Goal: Information Seeking & Learning: Learn about a topic

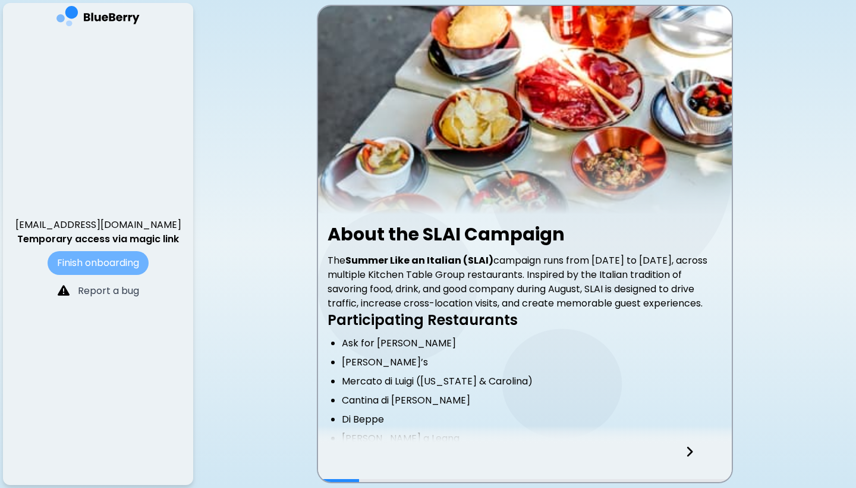
click at [134, 264] on button "Finish onboarding" at bounding box center [98, 263] width 101 height 24
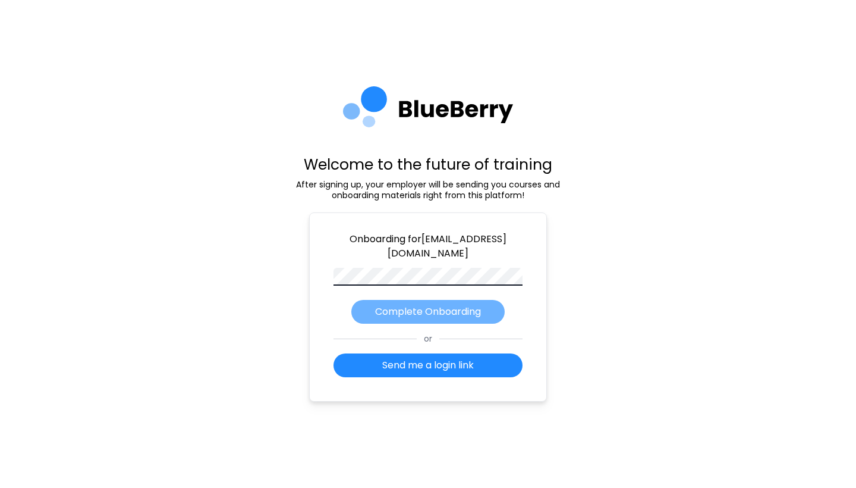
click at [459, 308] on p "Complete Onboarding" at bounding box center [428, 311] width 106 height 14
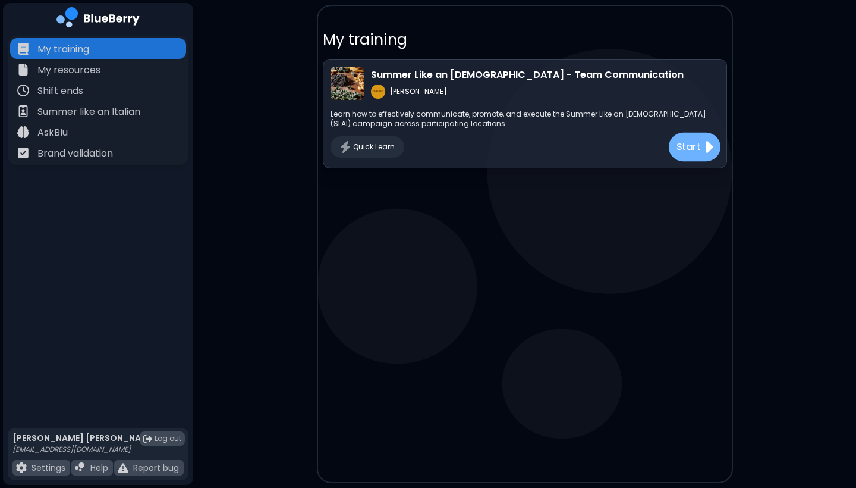
click at [680, 147] on p "Start" at bounding box center [688, 147] width 25 height 15
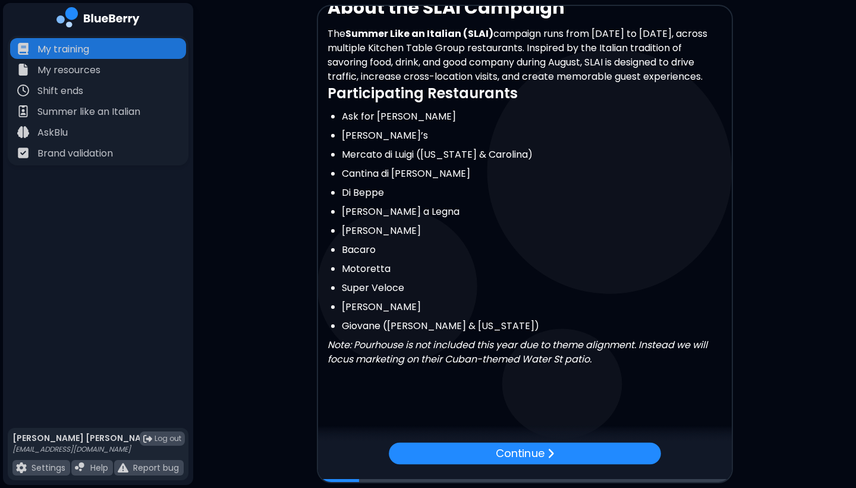
scroll to position [241, 0]
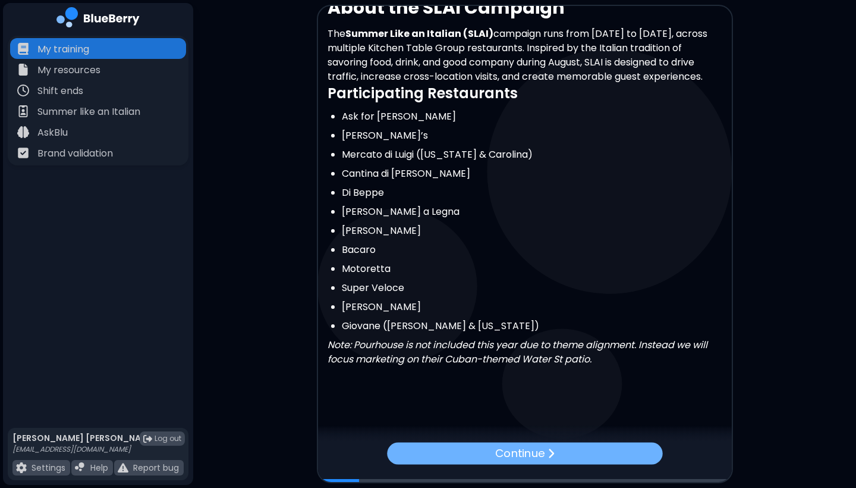
click at [513, 444] on div "Continue" at bounding box center [524, 453] width 275 height 22
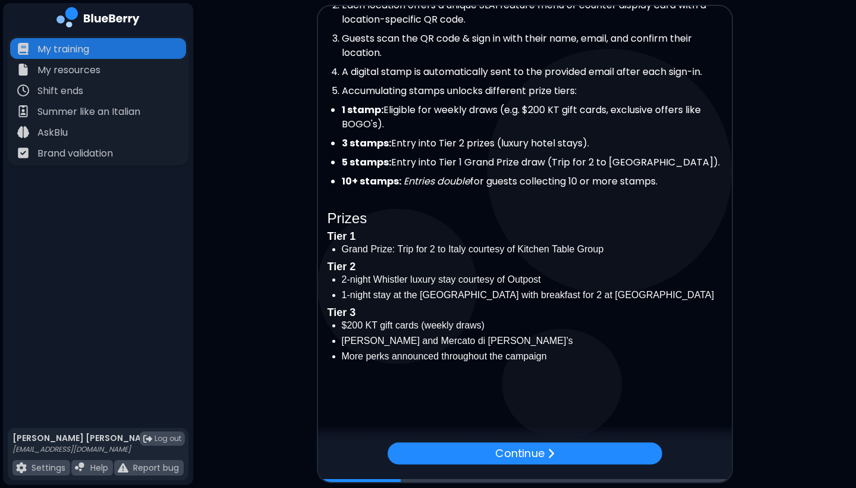
scroll to position [274, 0]
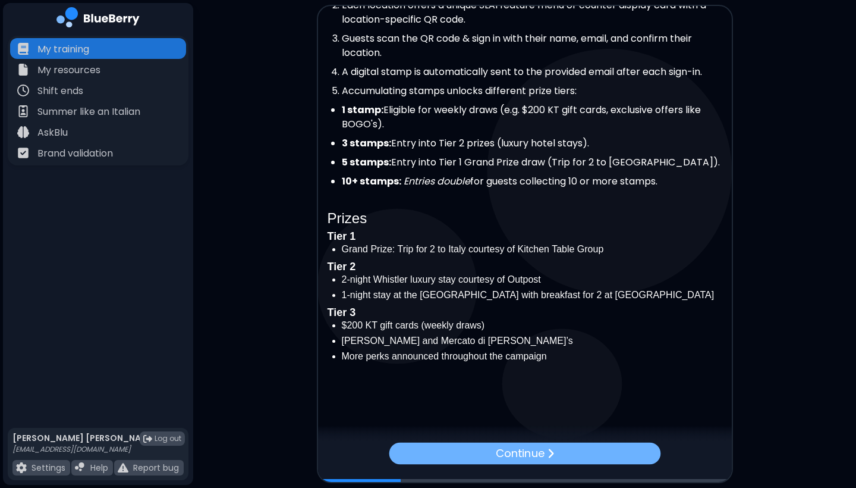
click at [444, 463] on div "Continue" at bounding box center [525, 453] width 272 height 22
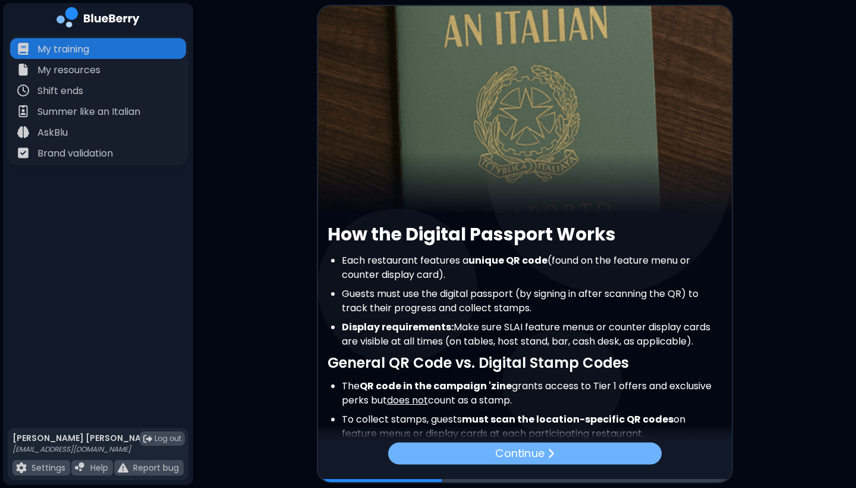
click at [444, 463] on div "Continue" at bounding box center [525, 453] width 274 height 22
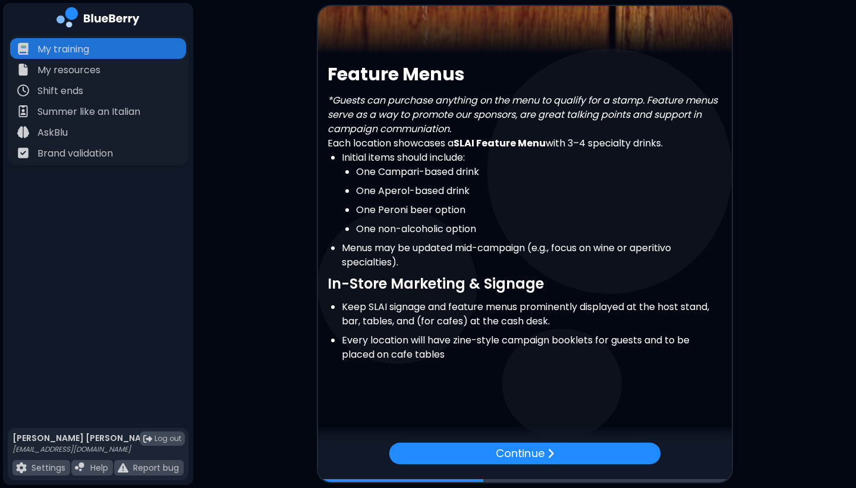
scroll to position [160, 0]
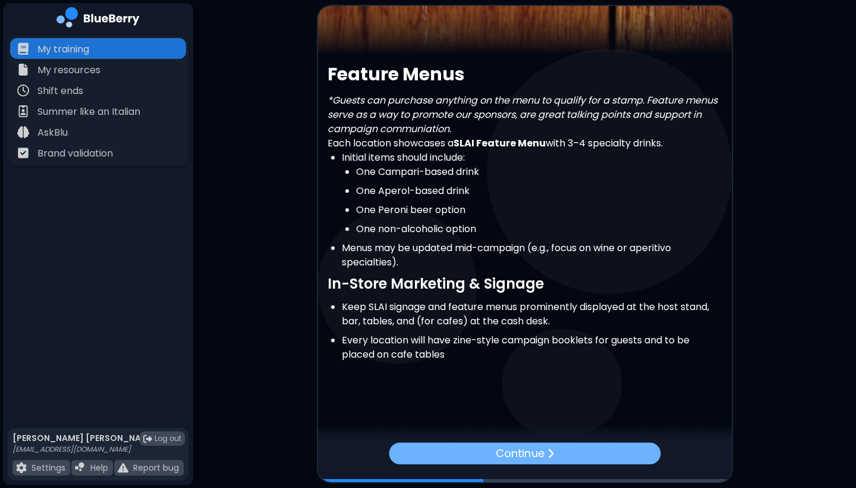
click at [494, 447] on div "Continue" at bounding box center [525, 453] width 272 height 22
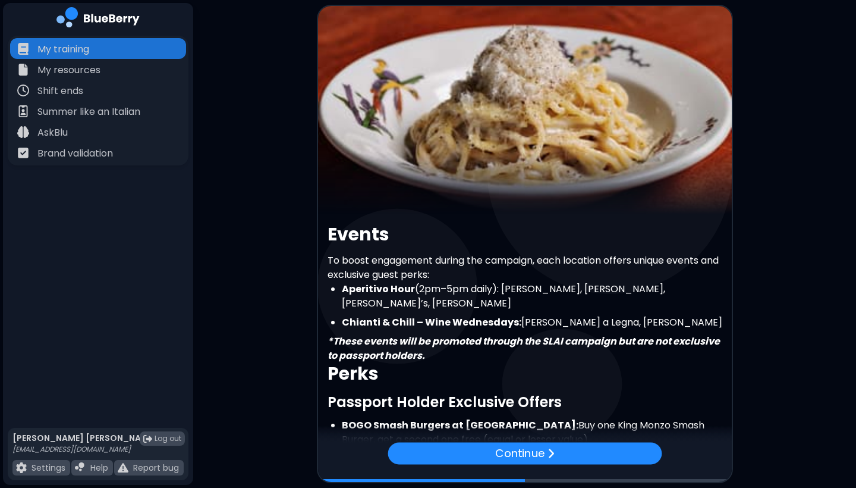
click at [494, 447] on div "Continue" at bounding box center [525, 453] width 274 height 22
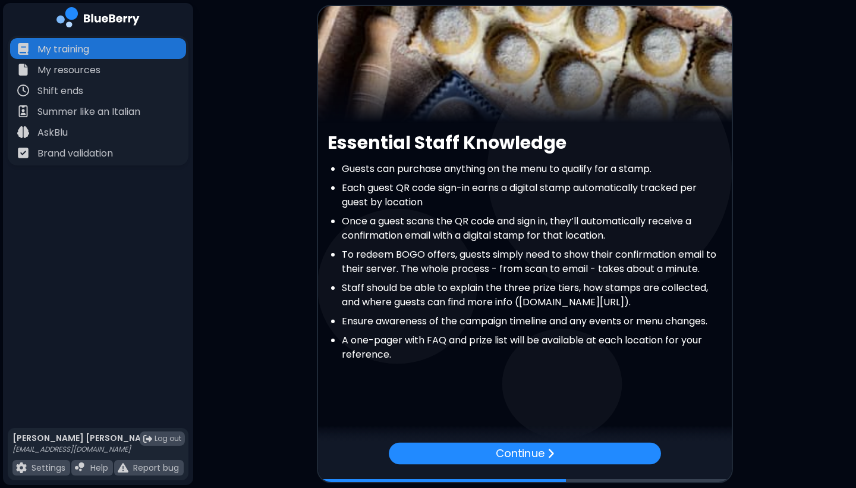
scroll to position [106, 0]
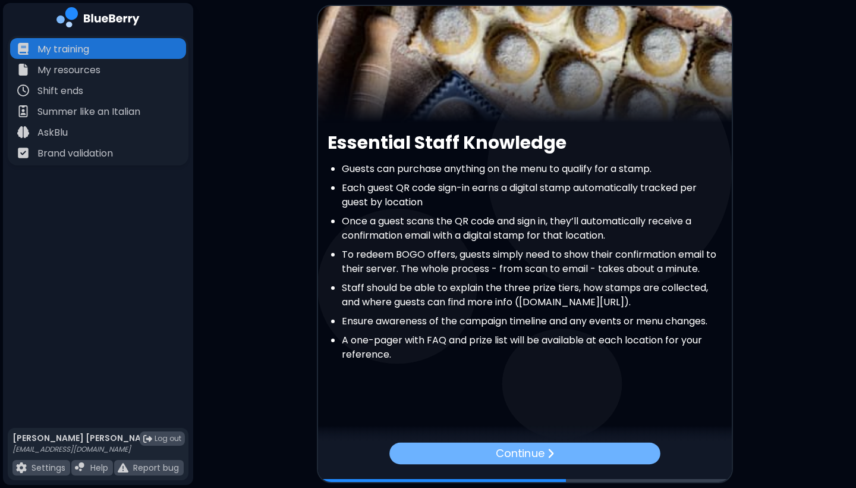
click at [507, 456] on p "Continue" at bounding box center [519, 453] width 49 height 17
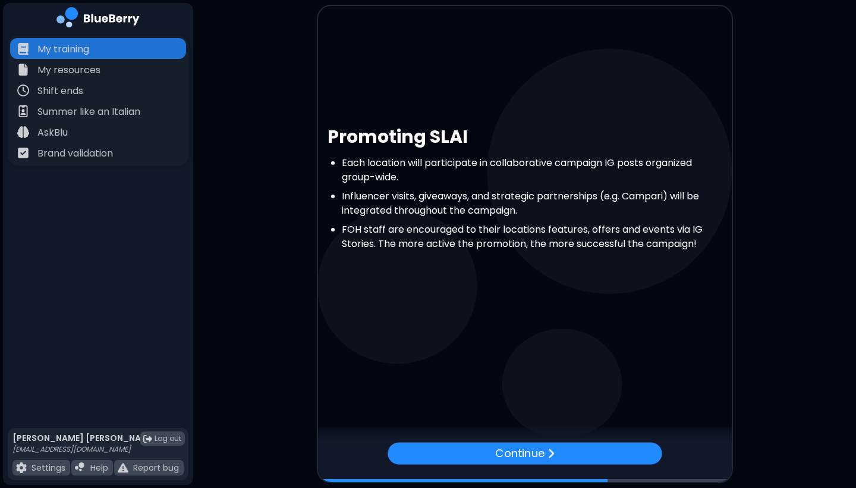
click at [507, 456] on p "Continue" at bounding box center [519, 452] width 49 height 17
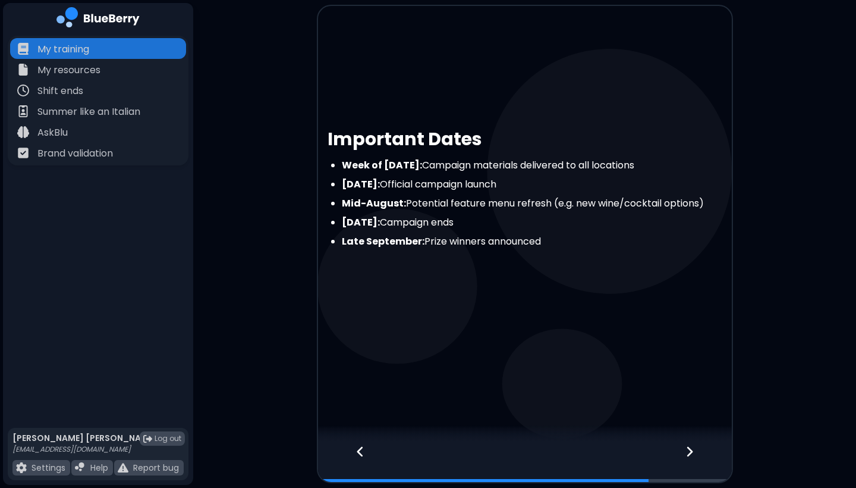
click at [692, 450] on icon at bounding box center [690, 451] width 8 height 13
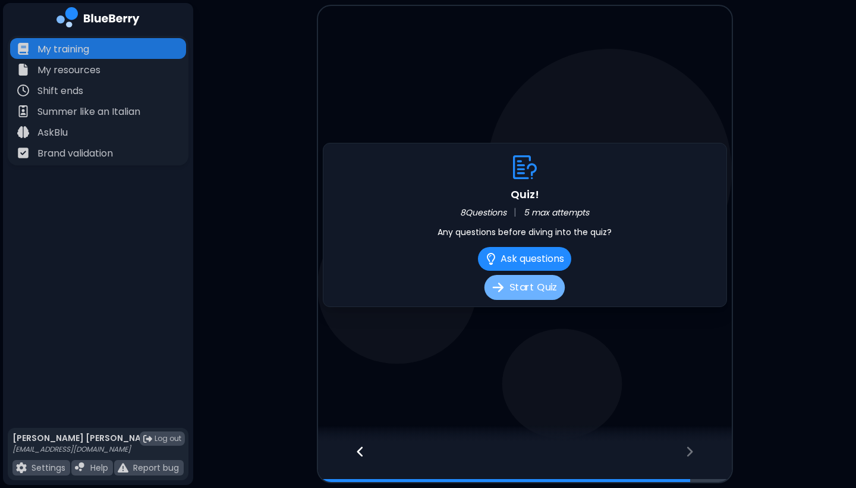
click at [529, 292] on button "Start Quiz" at bounding box center [525, 287] width 80 height 25
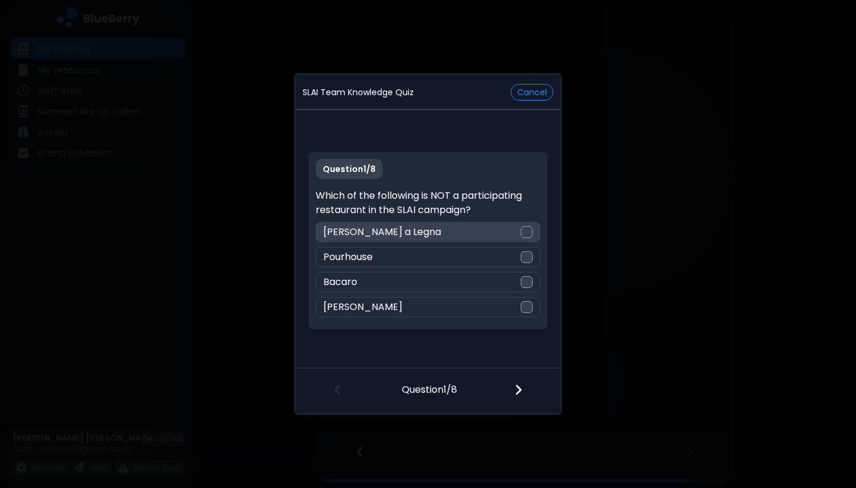
click at [520, 228] on div "[PERSON_NAME] a Legna" at bounding box center [428, 232] width 224 height 20
click at [526, 387] on div at bounding box center [526, 391] width 70 height 44
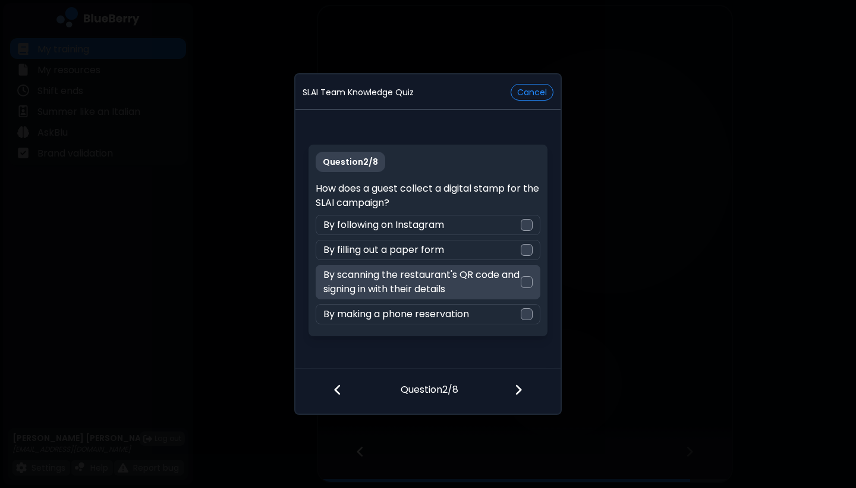
click at [527, 295] on div "By scanning the restaurant's QR code and signing in with their details" at bounding box center [428, 282] width 224 height 34
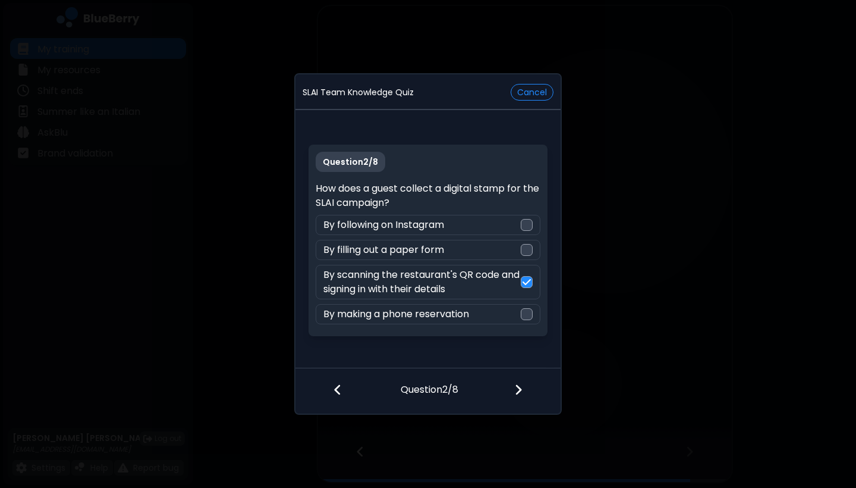
click at [522, 397] on div at bounding box center [526, 391] width 70 height 44
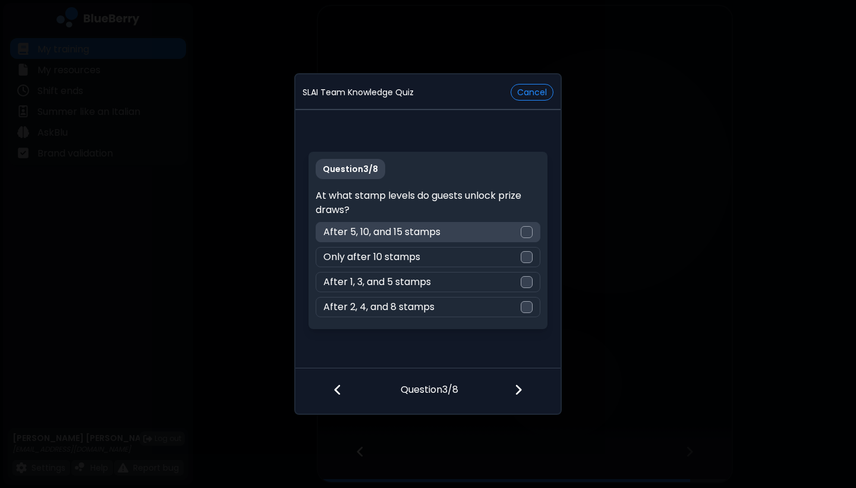
click at [473, 225] on div "After 5, 10, and 15 stamps" at bounding box center [428, 232] width 224 height 20
click at [515, 395] on img at bounding box center [518, 389] width 8 height 13
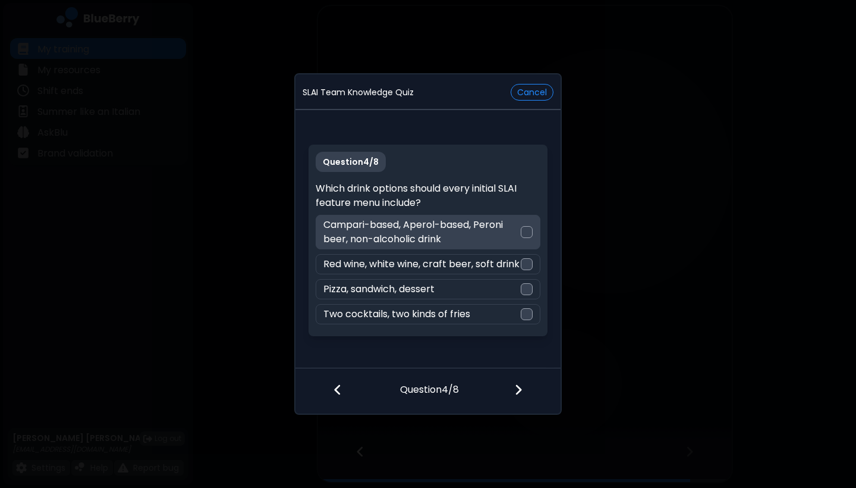
click at [502, 238] on p "Campari-based, Aperol-based, Peroni beer, non-alcoholic drink" at bounding box center [422, 232] width 197 height 29
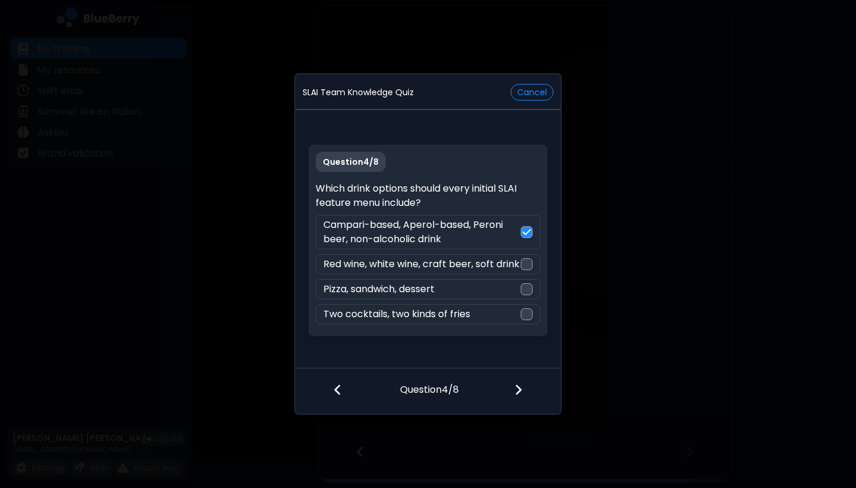
click at [523, 398] on div at bounding box center [526, 391] width 70 height 44
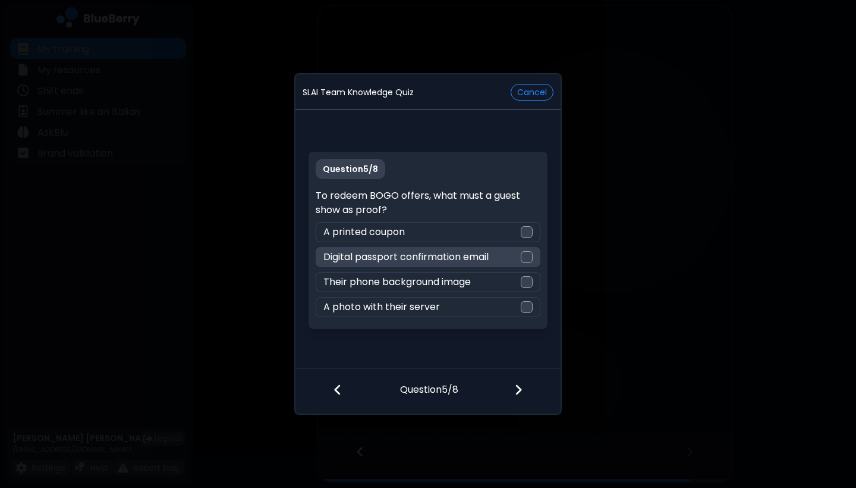
click at [513, 257] on div "Digital passport confirmation email" at bounding box center [428, 257] width 224 height 20
click at [523, 390] on div at bounding box center [526, 391] width 70 height 44
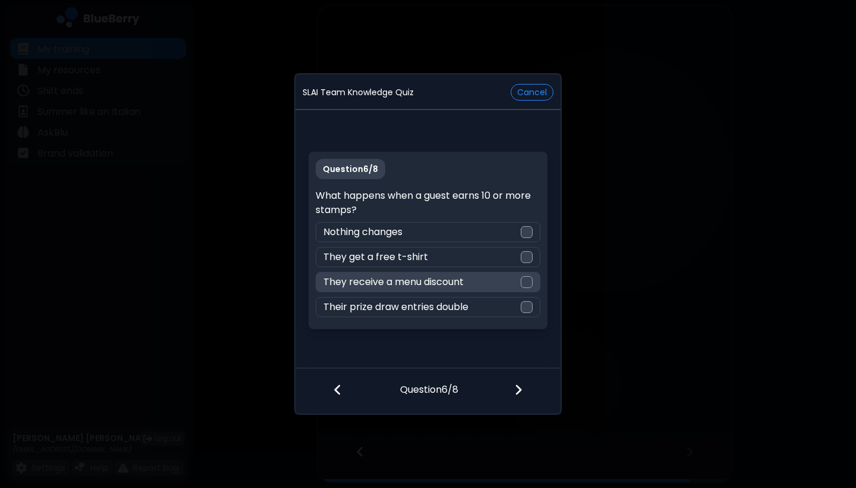
click at [500, 288] on div "They receive a menu discount" at bounding box center [428, 282] width 224 height 20
click at [515, 384] on img at bounding box center [518, 389] width 8 height 13
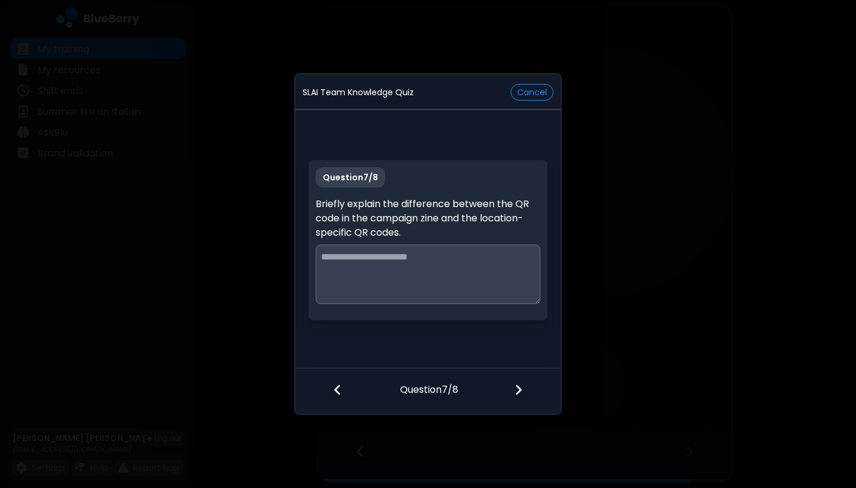
click at [526, 387] on div at bounding box center [526, 391] width 70 height 44
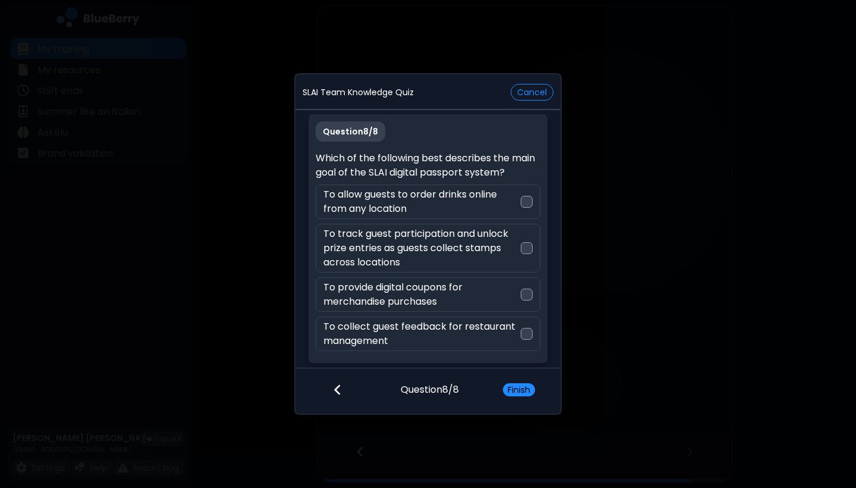
scroll to position [3, 0]
click at [523, 96] on button "Cancel" at bounding box center [532, 92] width 43 height 17
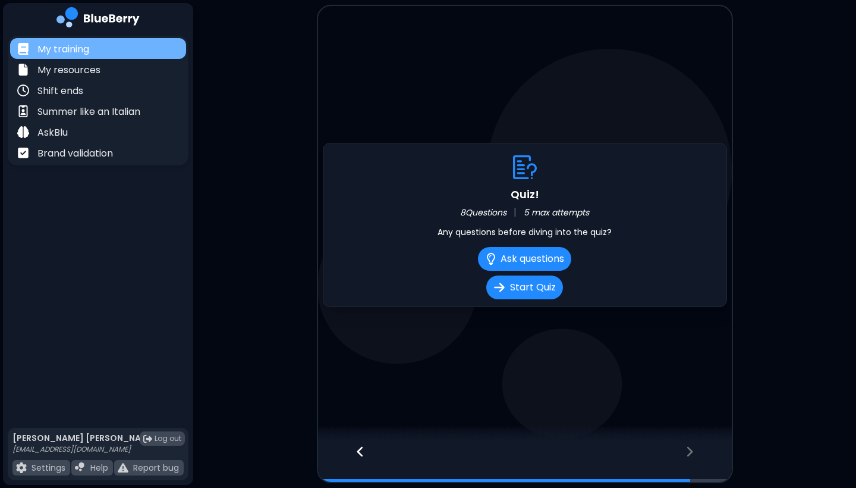
click at [103, 39] on div "My training" at bounding box center [98, 48] width 176 height 21
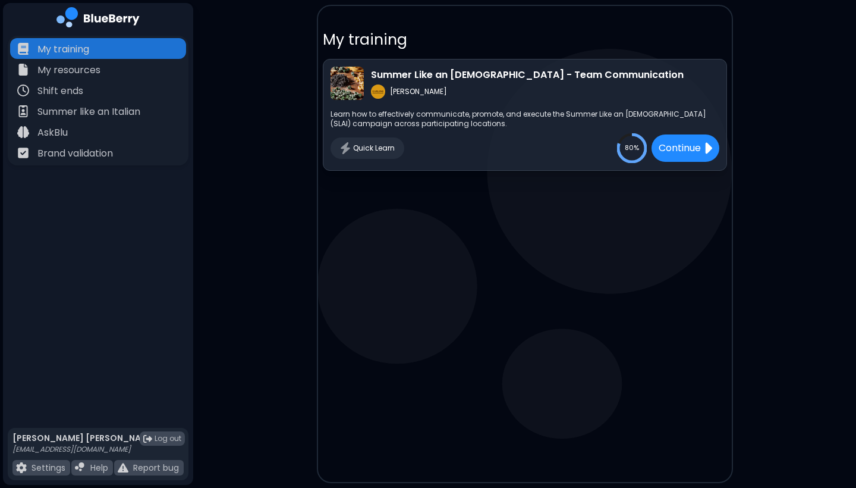
click at [368, 150] on span "Quick Learn" at bounding box center [374, 148] width 42 height 10
click at [517, 74] on p "Summer Like an [DEMOGRAPHIC_DATA] - Team Communication" at bounding box center [527, 75] width 313 height 14
click at [671, 146] on p "Continue" at bounding box center [679, 148] width 45 height 15
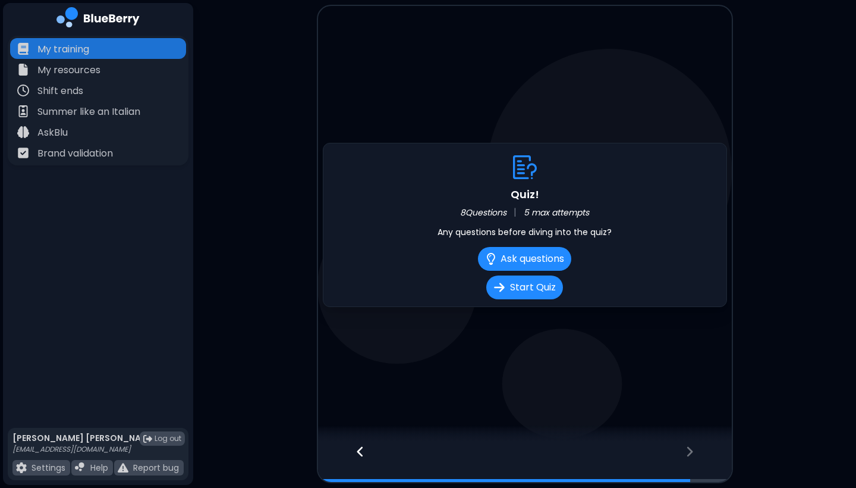
click at [486, 223] on div "Quiz! 8 Questions | 5 max attempts Any questions before diving into the quiz? A…" at bounding box center [525, 225] width 404 height 164
click at [354, 443] on div at bounding box center [354, 461] width 73 height 39
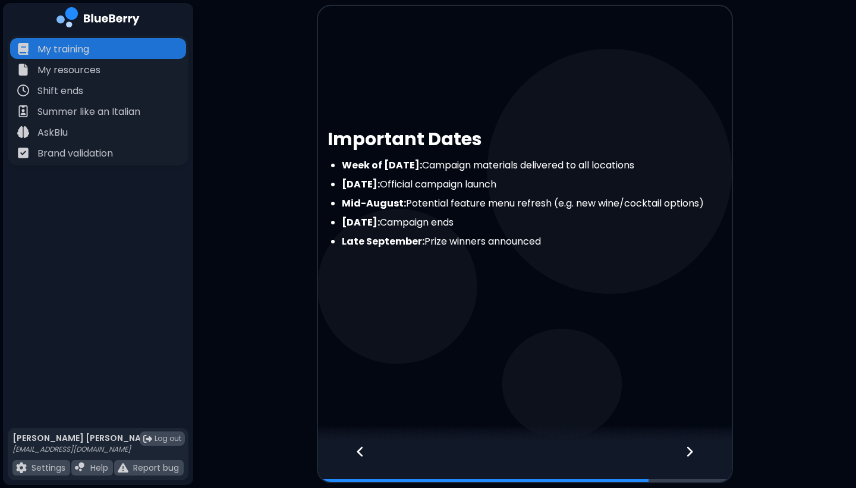
click at [354, 443] on div at bounding box center [354, 461] width 73 height 39
